Goal: Find specific page/section: Find specific page/section

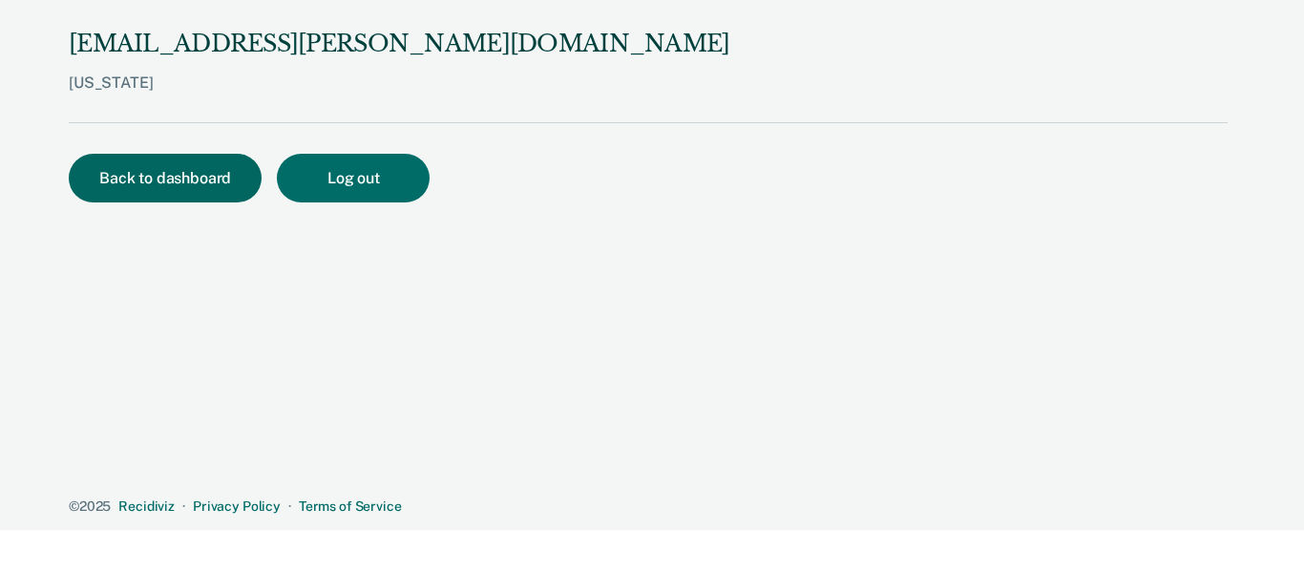
click at [142, 158] on button "Back to dashboard" at bounding box center [165, 178] width 193 height 49
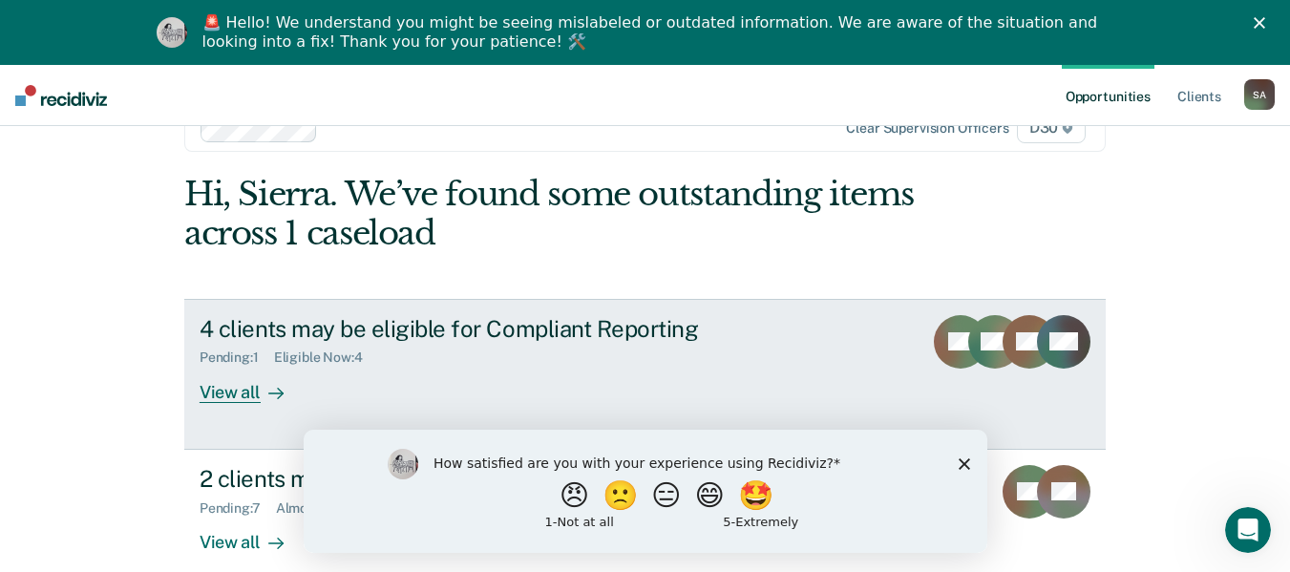
scroll to position [80, 0]
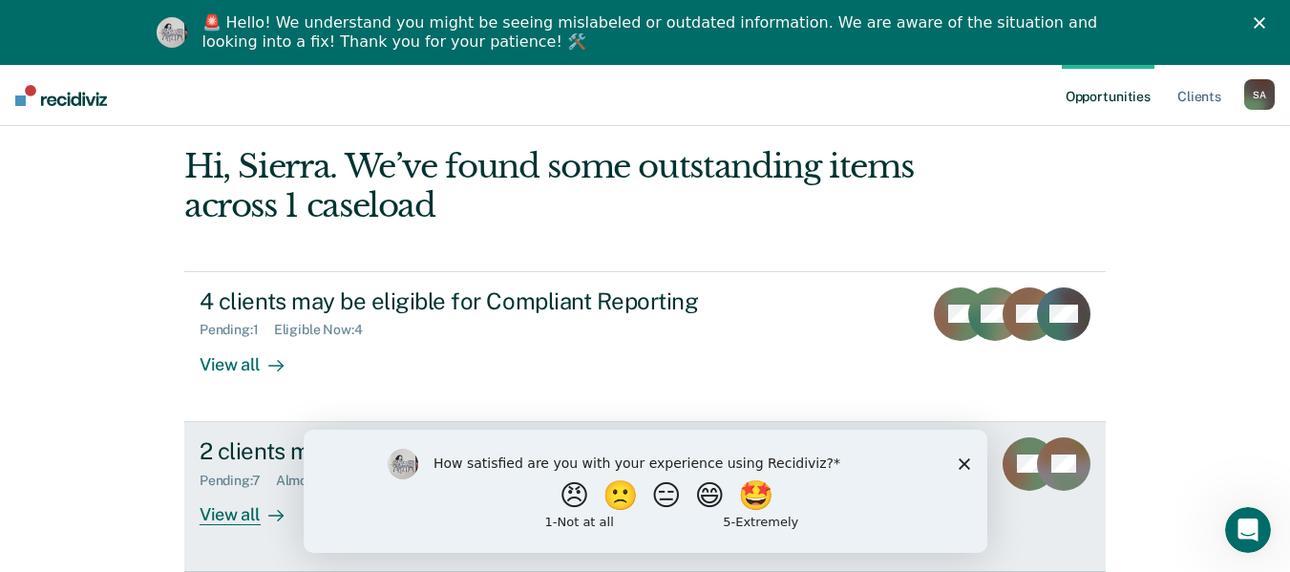
click at [248, 512] on div "View all" at bounding box center [252, 506] width 107 height 37
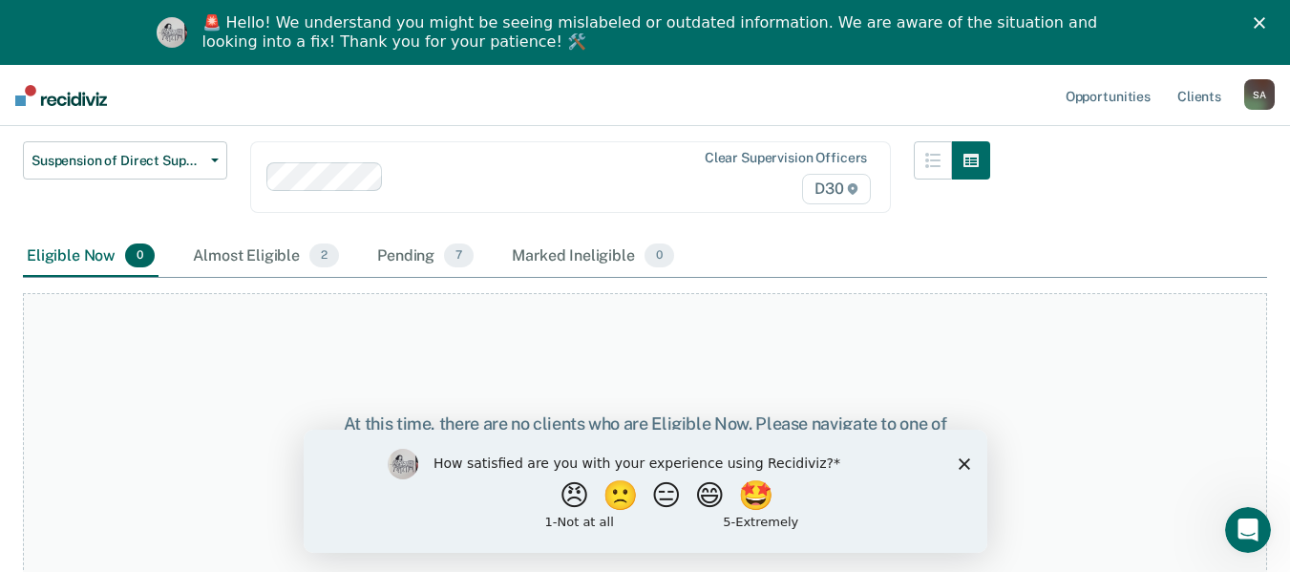
scroll to position [164, 0]
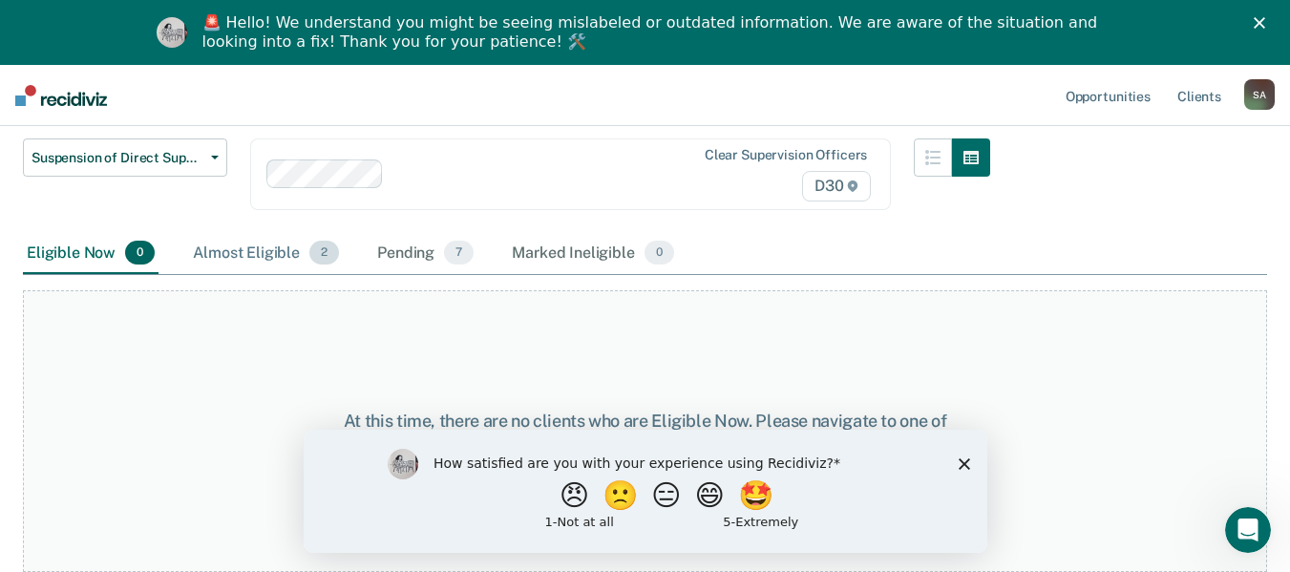
click at [273, 262] on div "Almost Eligible 2" at bounding box center [266, 254] width 154 height 42
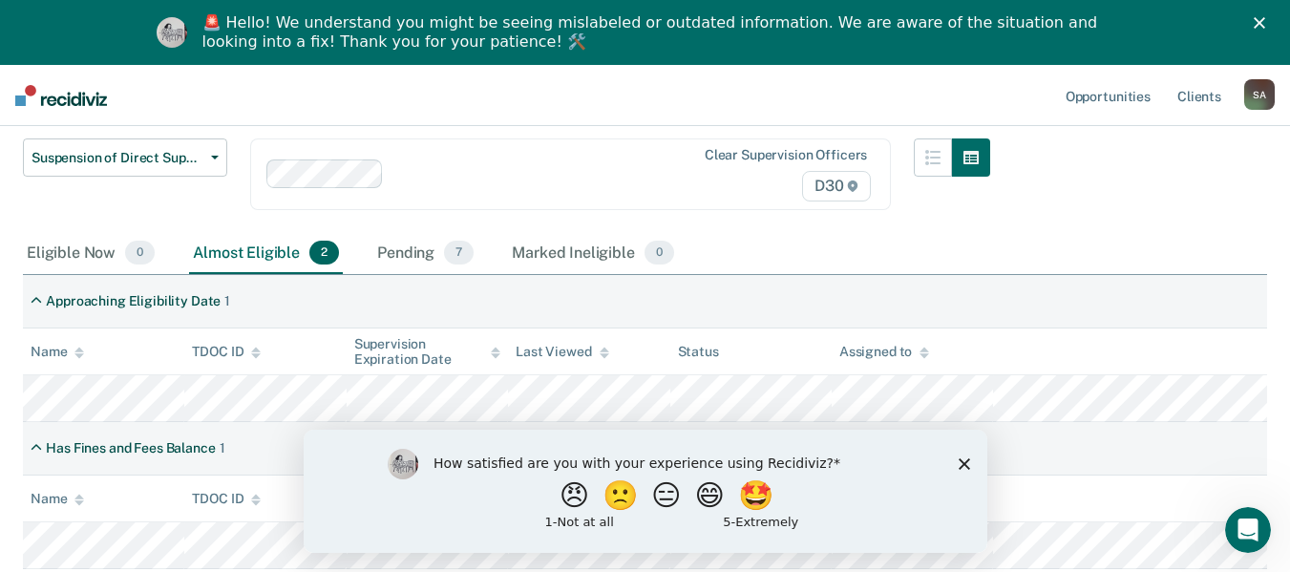
click at [959, 465] on polygon "Close survey" at bounding box center [962, 462] width 11 height 11
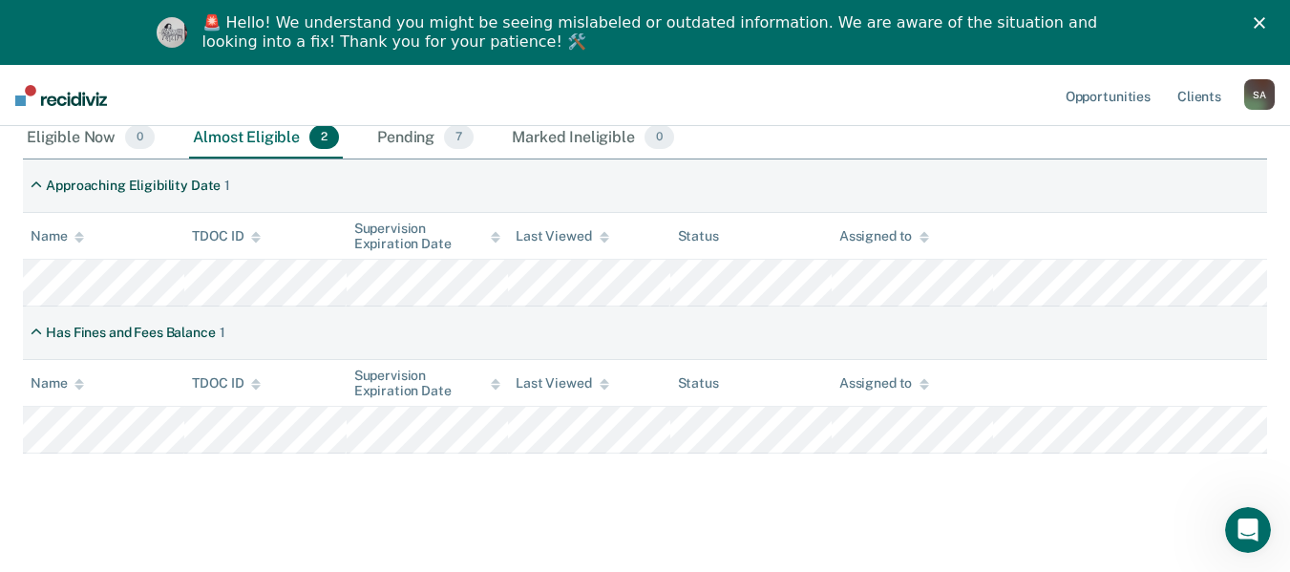
scroll to position [299, 0]
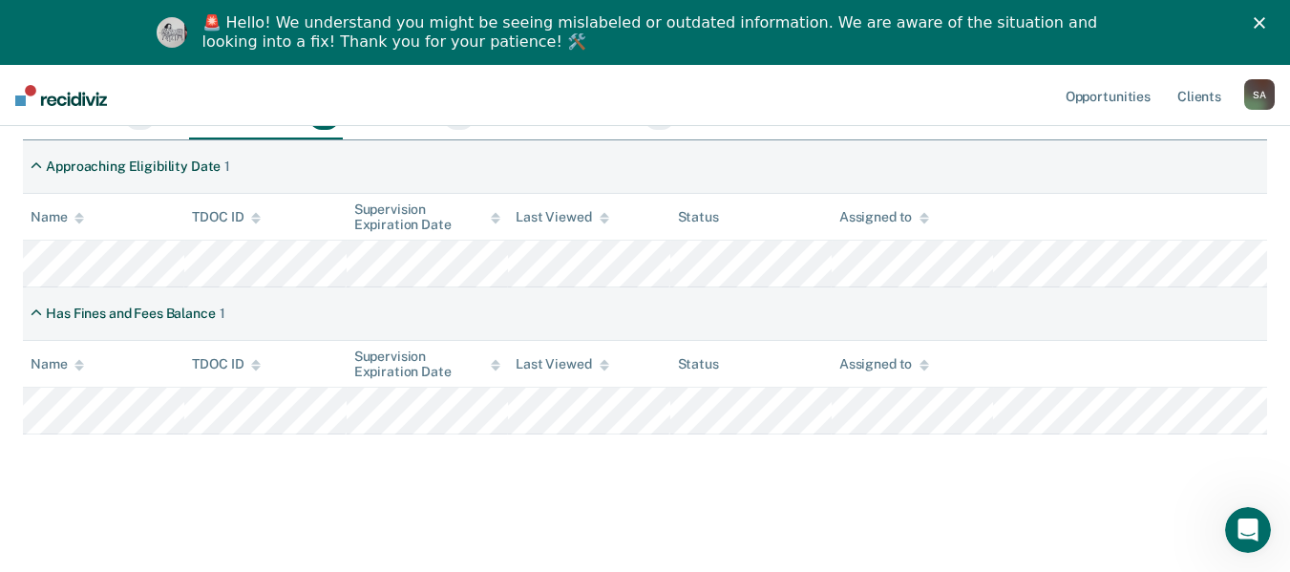
click at [989, 341] on th "Assigned to" at bounding box center [911, 364] width 161 height 47
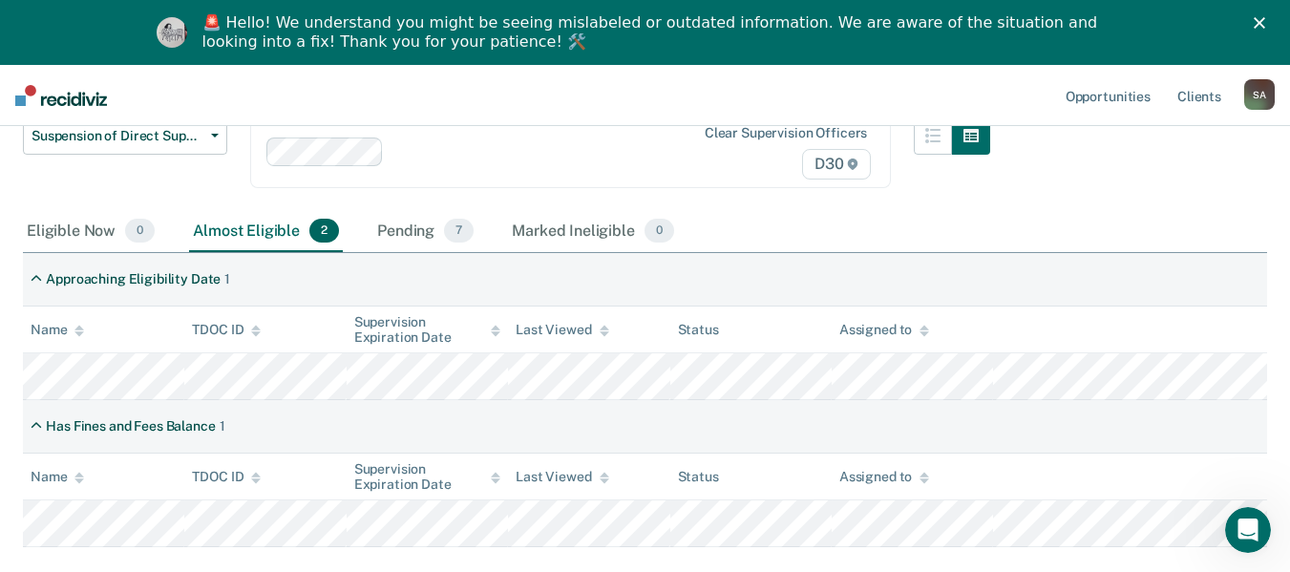
scroll to position [0, 0]
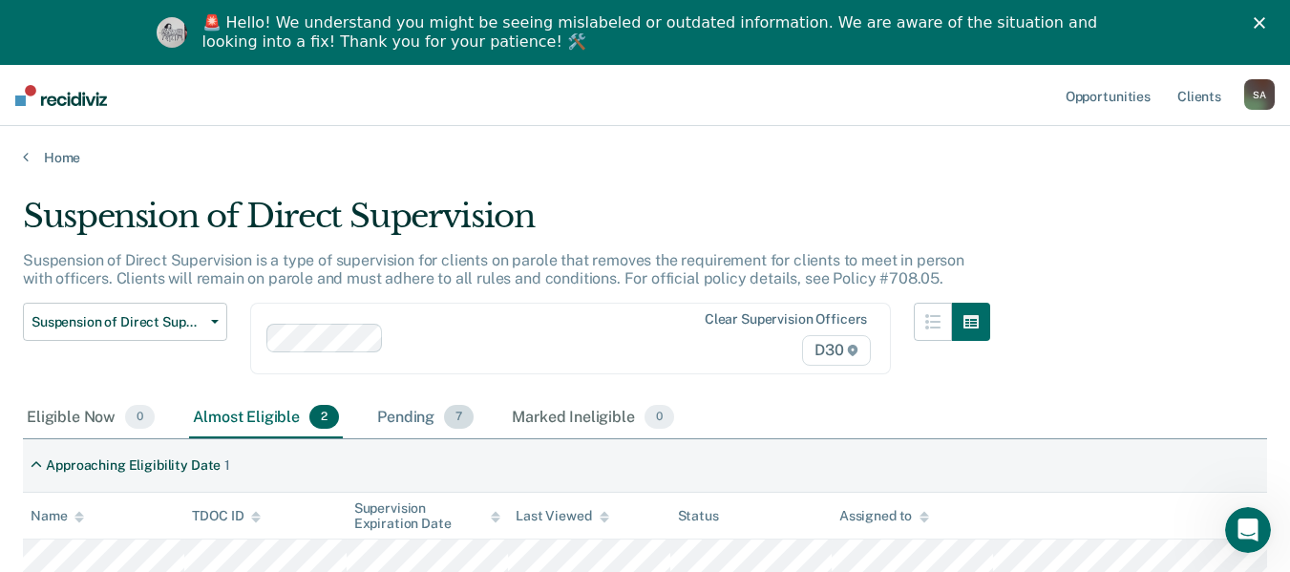
click at [390, 412] on div "Pending 7" at bounding box center [425, 418] width 104 height 42
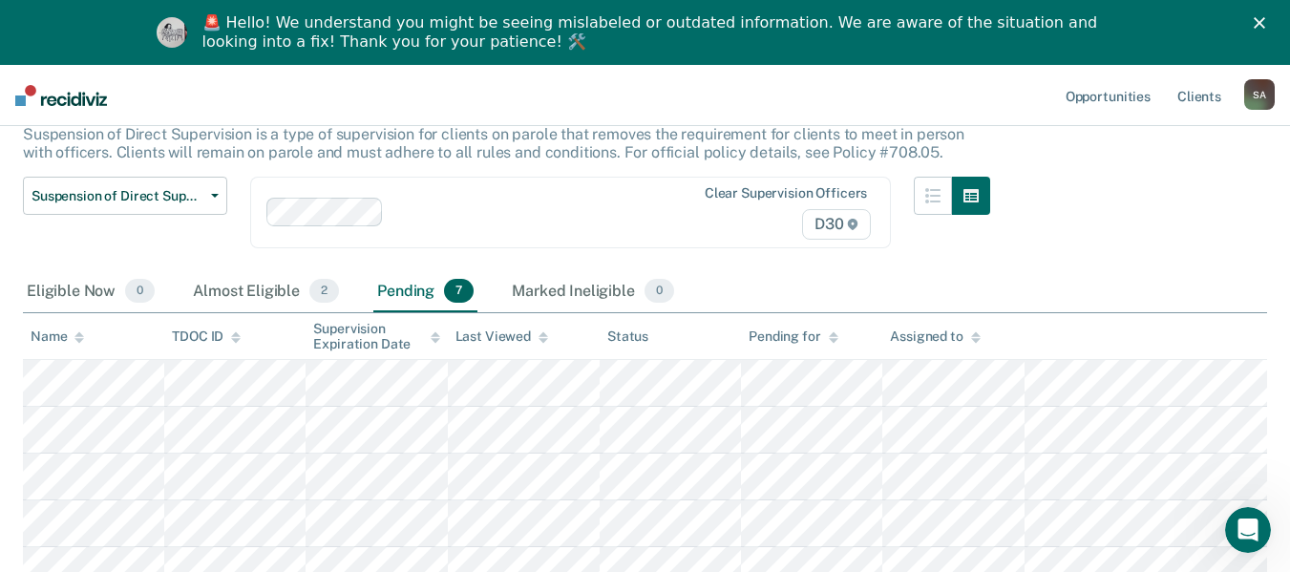
scroll to position [95, 0]
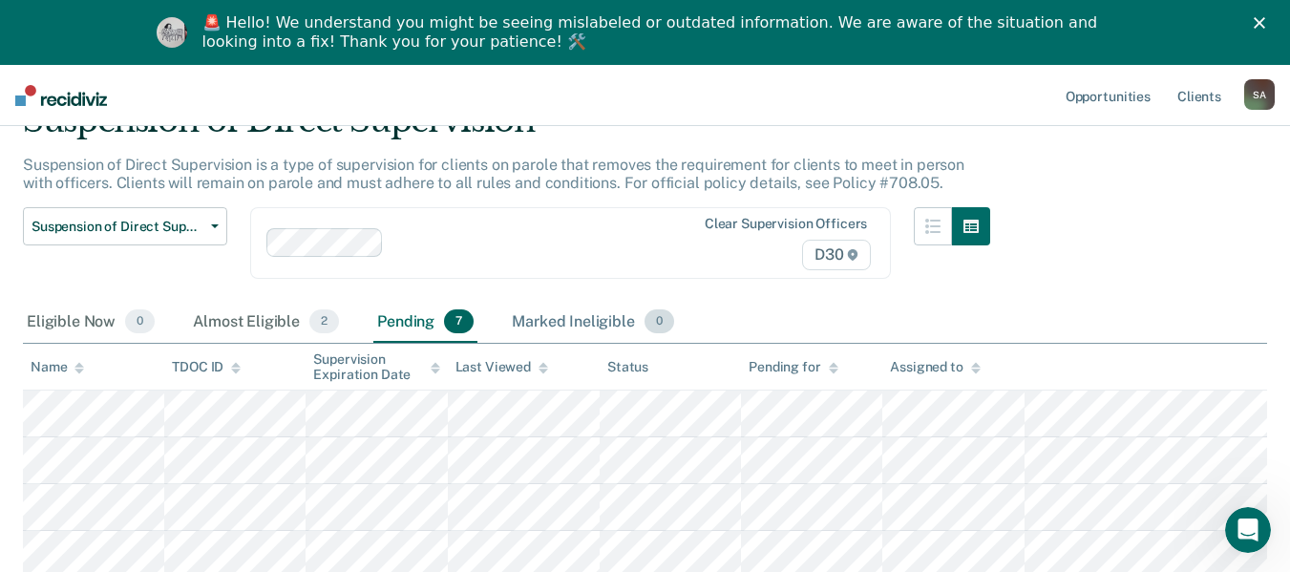
click at [531, 316] on div "Marked Ineligible 0" at bounding box center [593, 323] width 170 height 42
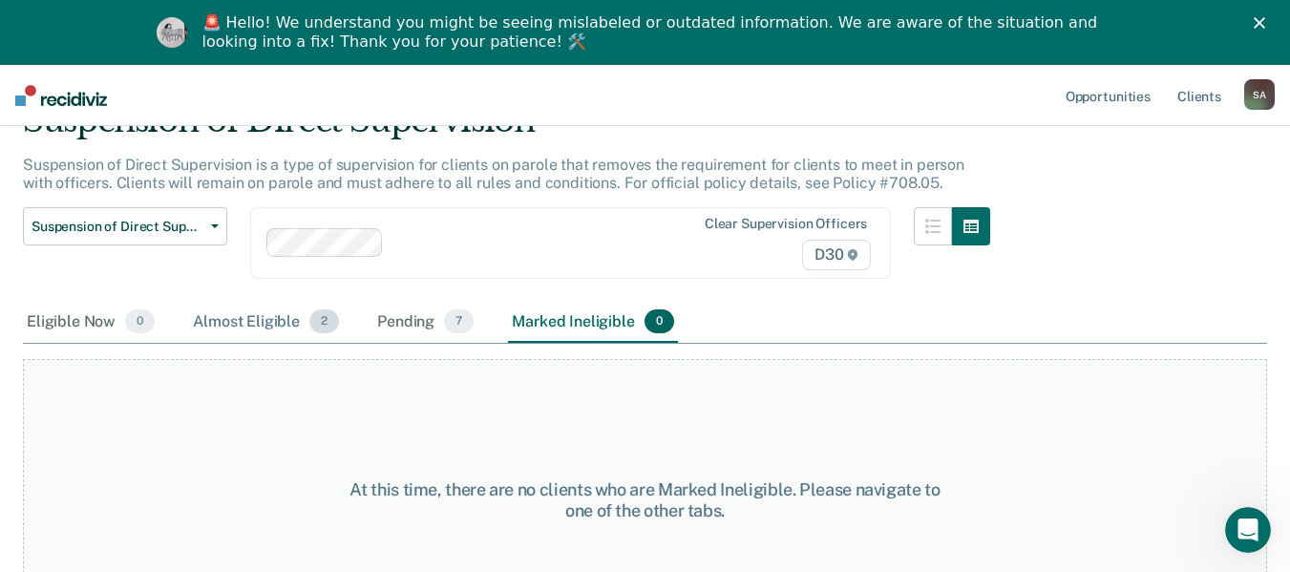
click at [252, 324] on div "Almost Eligible 2" at bounding box center [266, 323] width 154 height 42
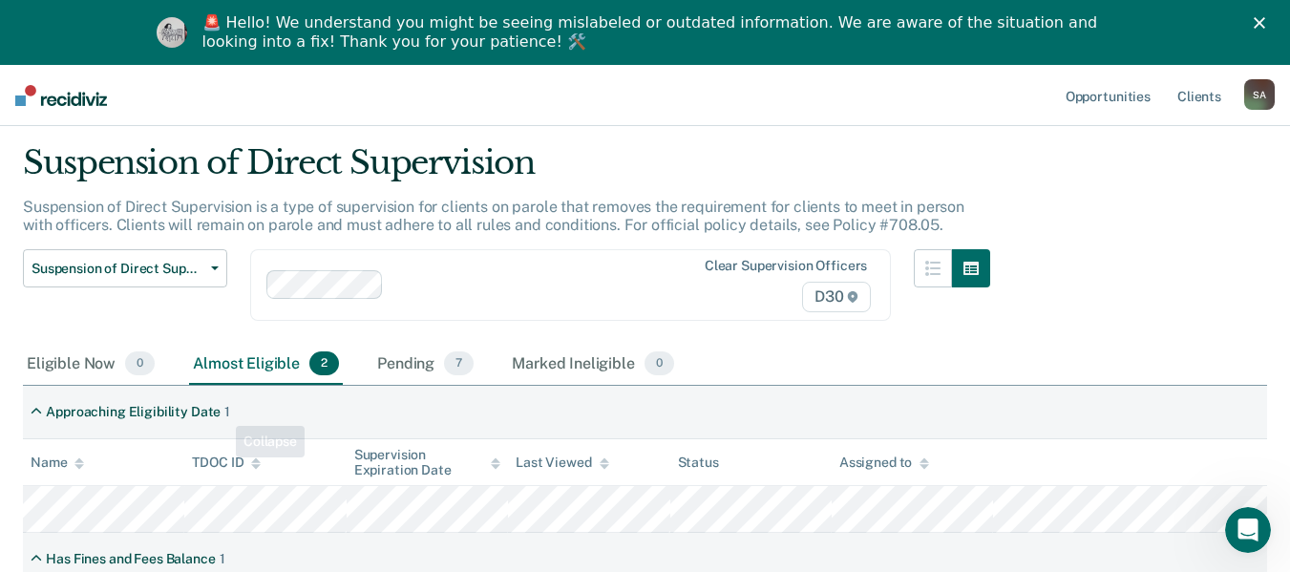
scroll to position [12, 0]
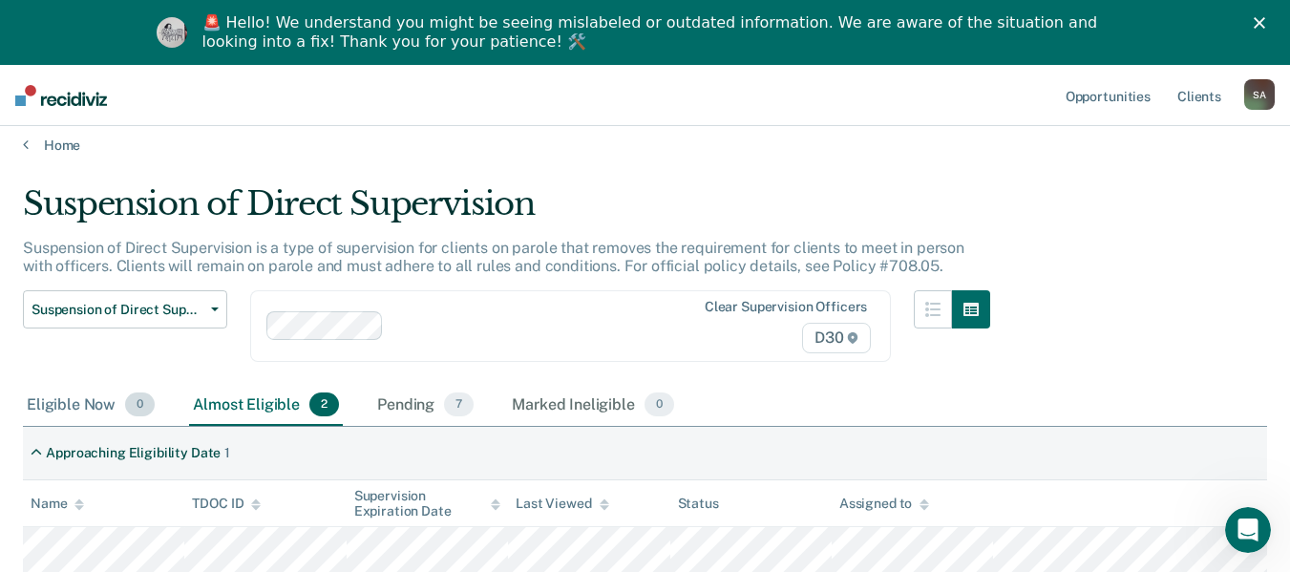
click at [75, 412] on div "Eligible Now 0" at bounding box center [91, 406] width 136 height 42
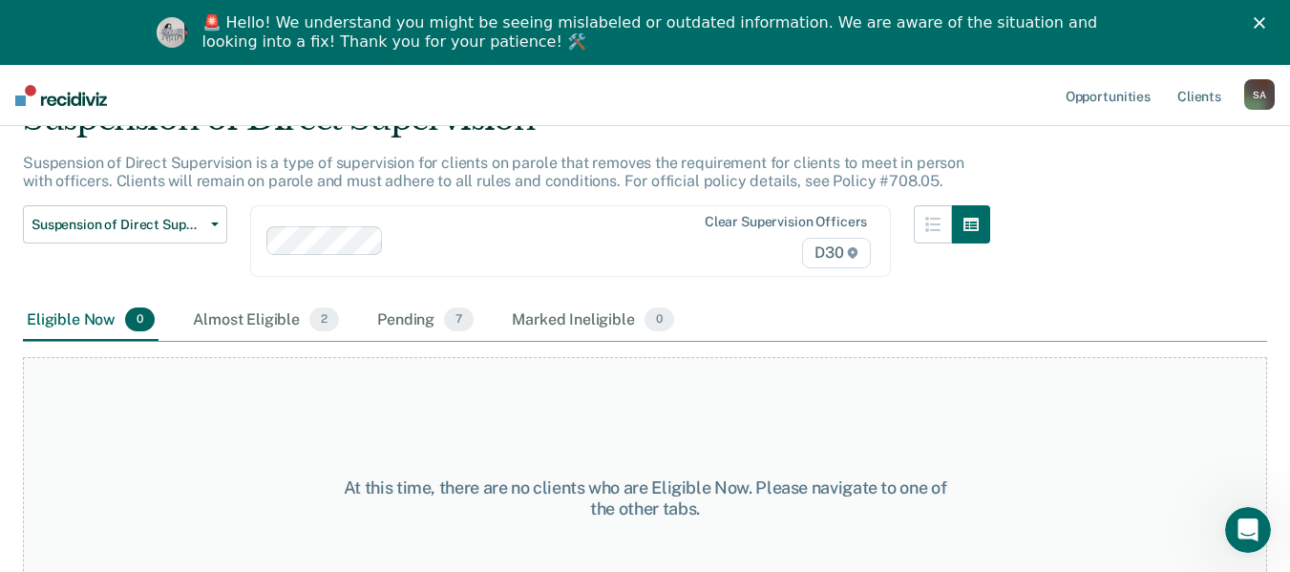
scroll to position [69, 0]
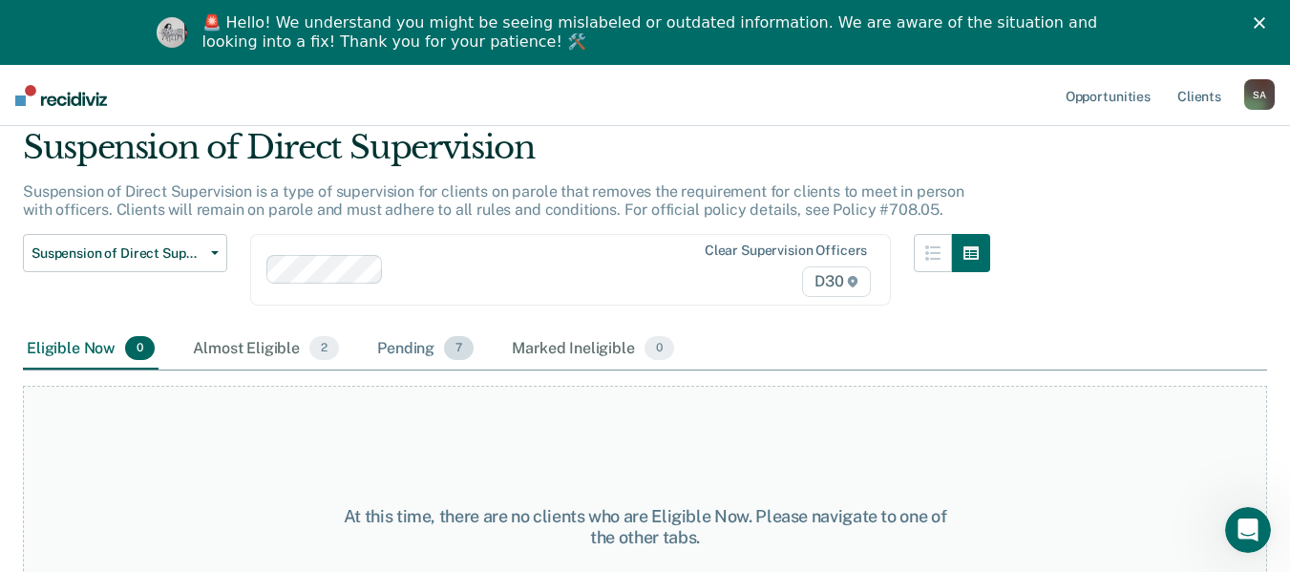
click at [403, 343] on div "Pending 7" at bounding box center [425, 349] width 104 height 42
